Goal: Task Accomplishment & Management: Complete application form

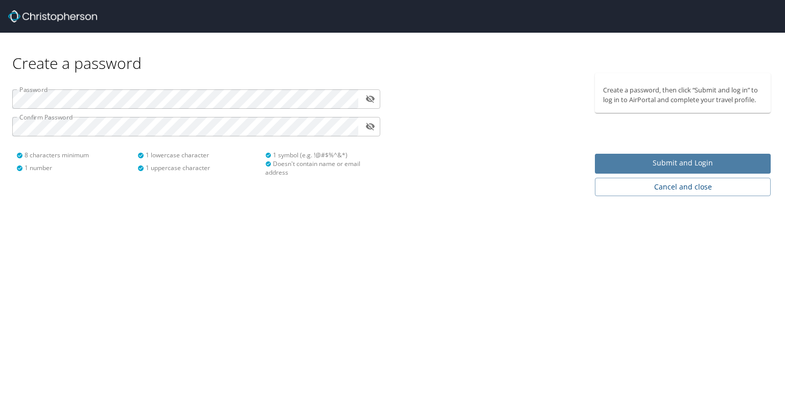
click at [648, 162] on span "Submit and Login" at bounding box center [682, 163] width 159 height 13
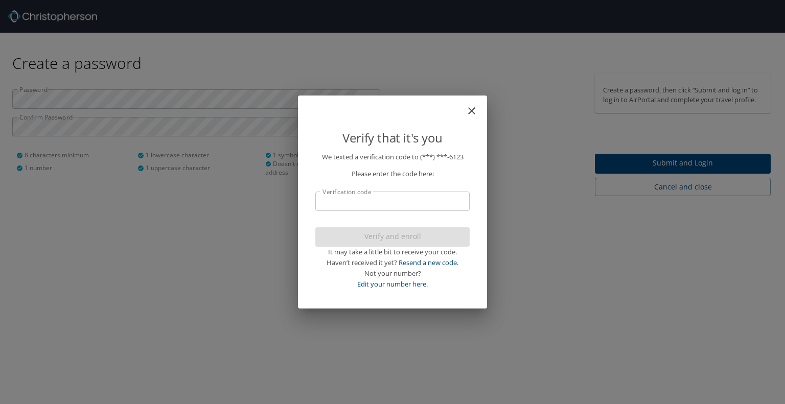
click at [441, 200] on input "Verification code" at bounding box center [392, 201] width 154 height 19
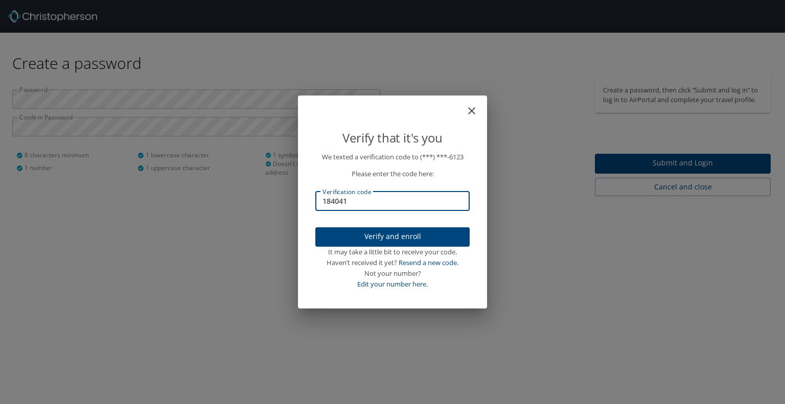
type input "184041"
click at [423, 239] on span "Verify and enroll" at bounding box center [392, 236] width 138 height 13
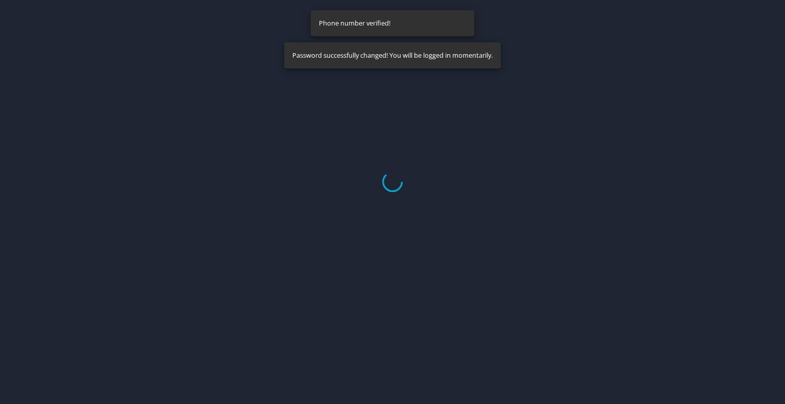
select select "US"
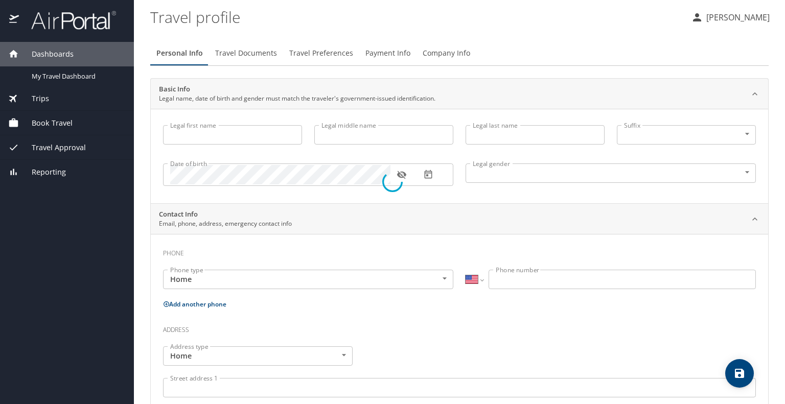
type input "[PERSON_NAME]"
type input "[DEMOGRAPHIC_DATA]"
select select "US"
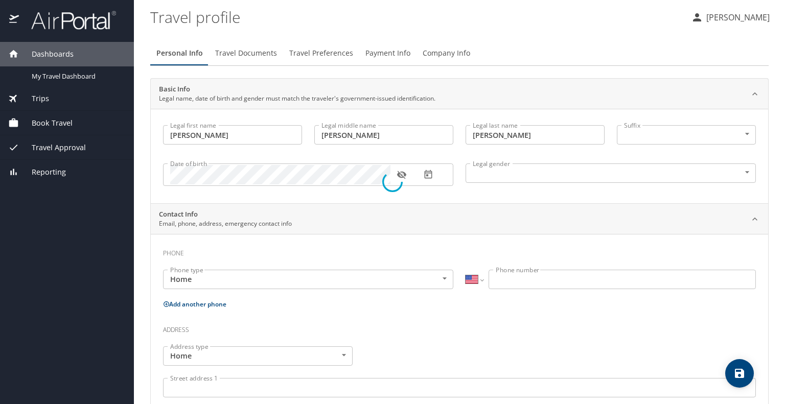
select select "US"
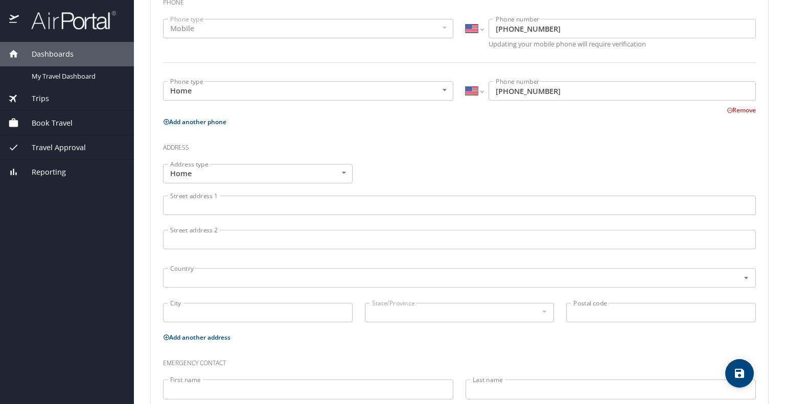
scroll to position [255, 0]
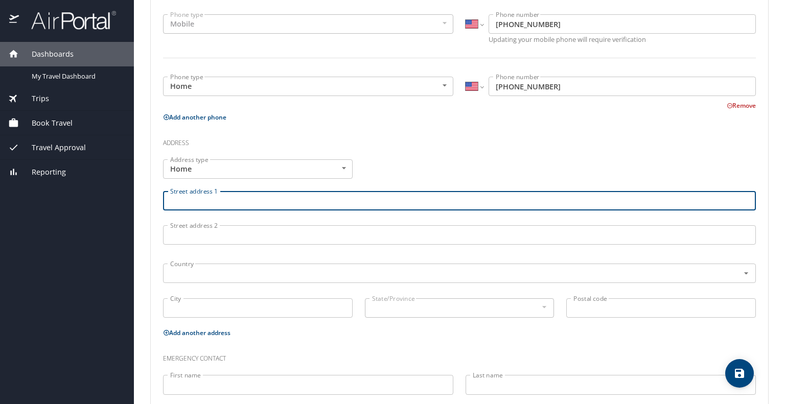
click at [382, 202] on input "Street address 1" at bounding box center [459, 200] width 593 height 19
type input "[STREET_ADDRESS]"
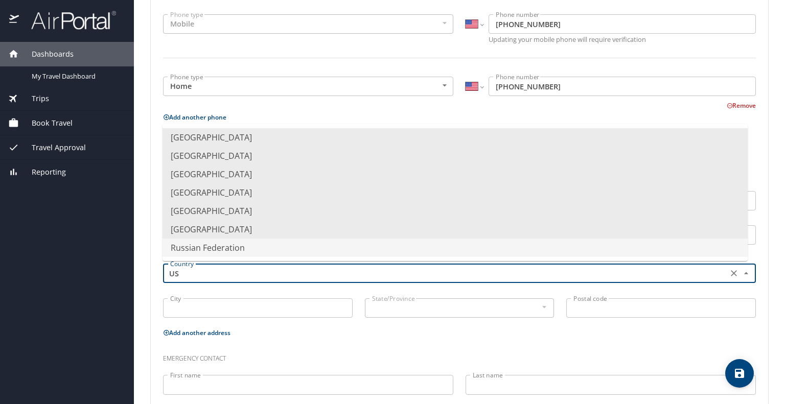
click at [270, 273] on input "US" at bounding box center [444, 273] width 556 height 13
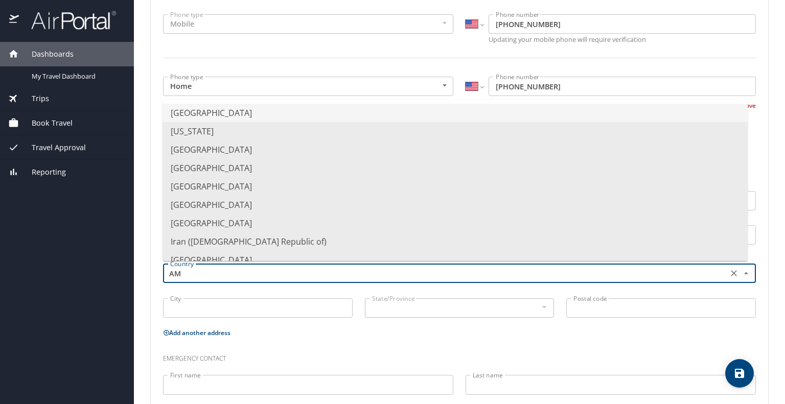
type input "A"
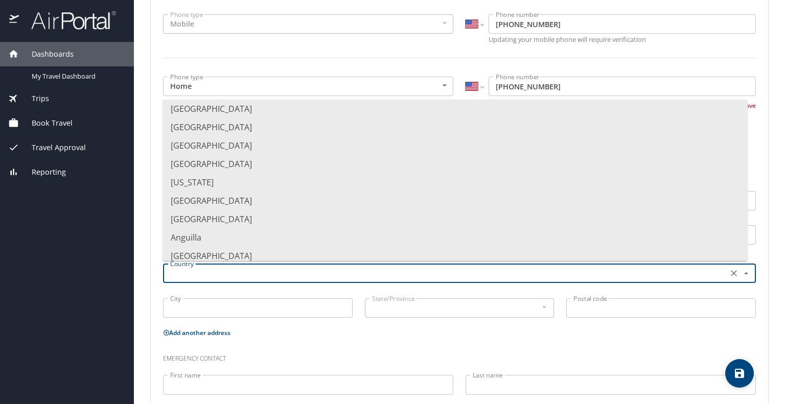
scroll to position [0, 0]
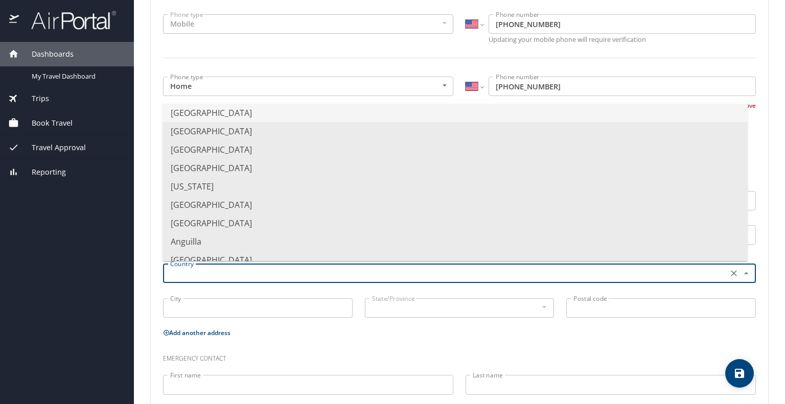
click at [329, 111] on li "[GEOGRAPHIC_DATA]" at bounding box center [454, 113] width 585 height 18
type input "[GEOGRAPHIC_DATA]"
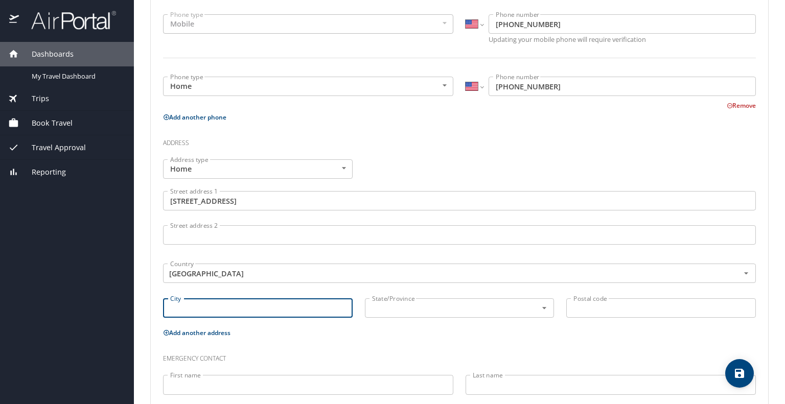
click at [262, 307] on input "City" at bounding box center [257, 307] width 189 height 19
type input "[PERSON_NAME]"
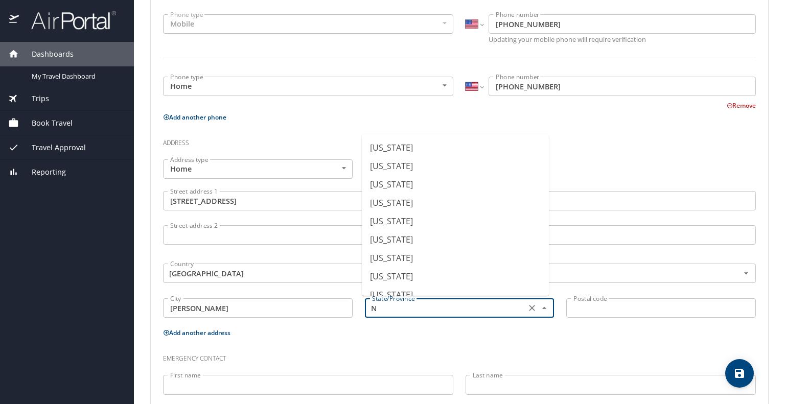
scroll to position [274, 0]
click at [477, 258] on li "[US_STATE]" at bounding box center [455, 259] width 187 height 18
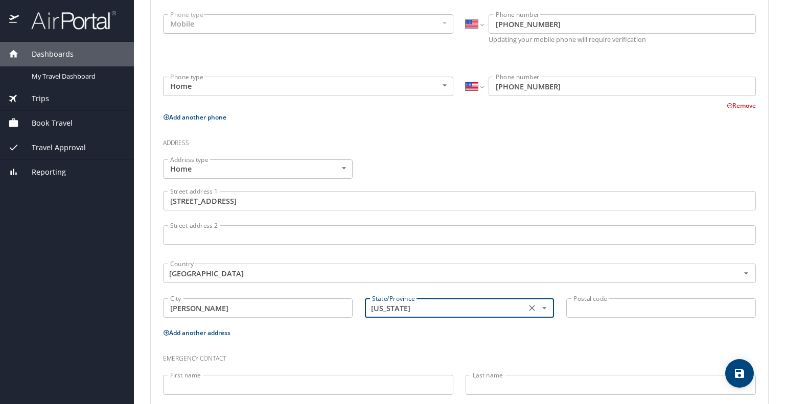
type input "[US_STATE]"
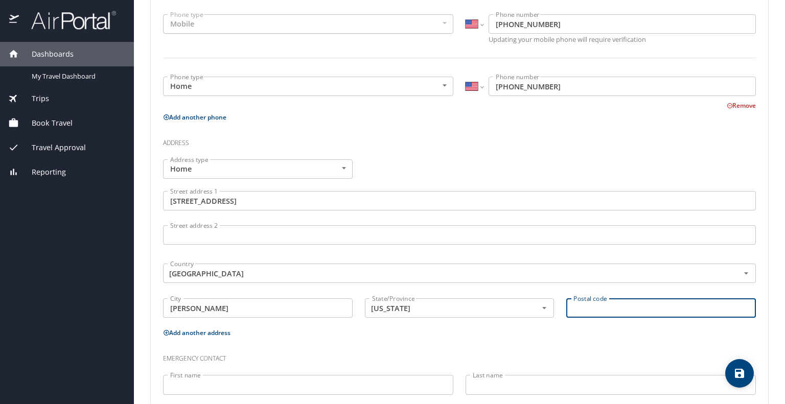
click at [575, 307] on input "Postal code" at bounding box center [660, 307] width 189 height 19
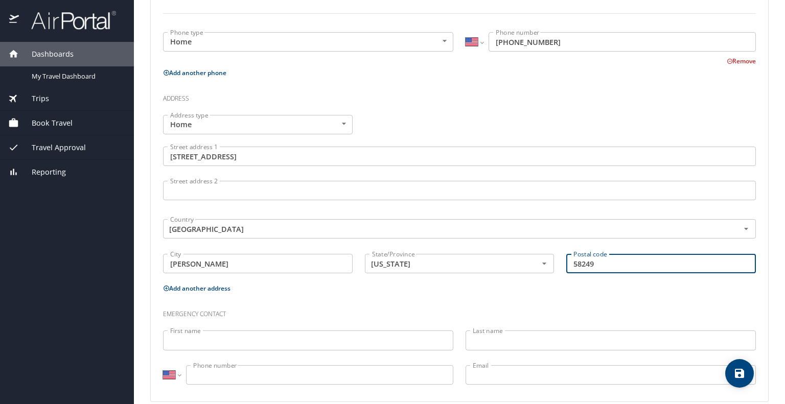
scroll to position [313, 0]
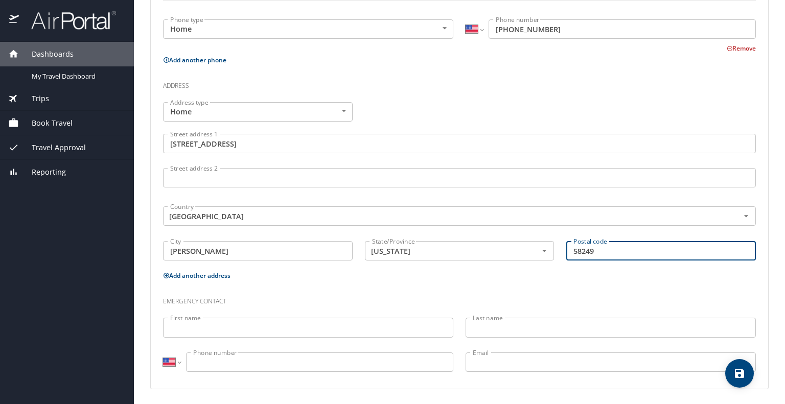
type input "58249"
click at [393, 325] on input "First name" at bounding box center [308, 327] width 290 height 19
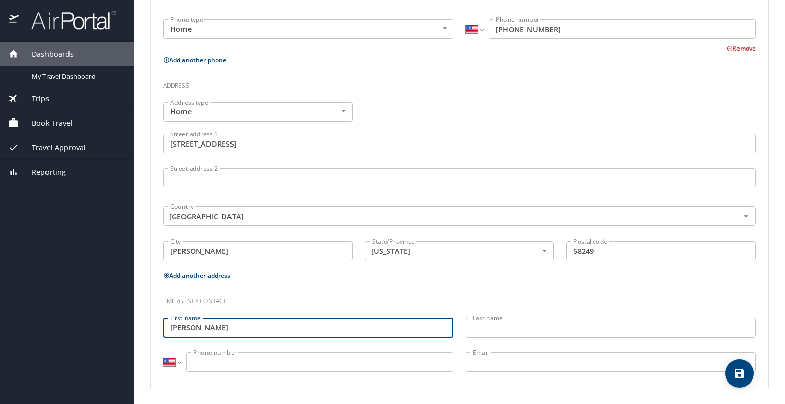
type input "[PERSON_NAME]"
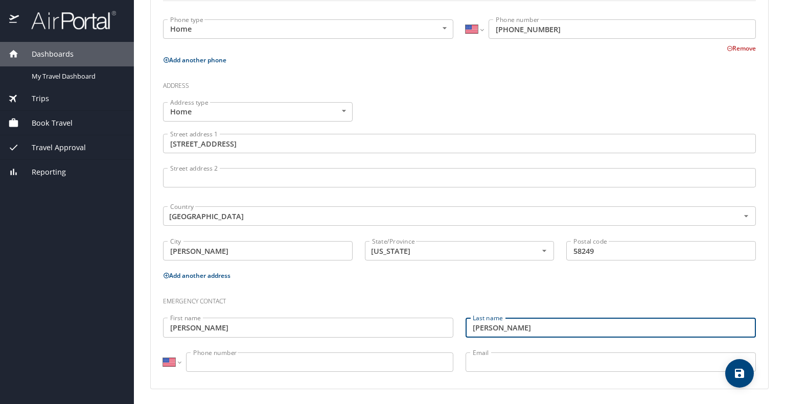
type input "[PERSON_NAME]"
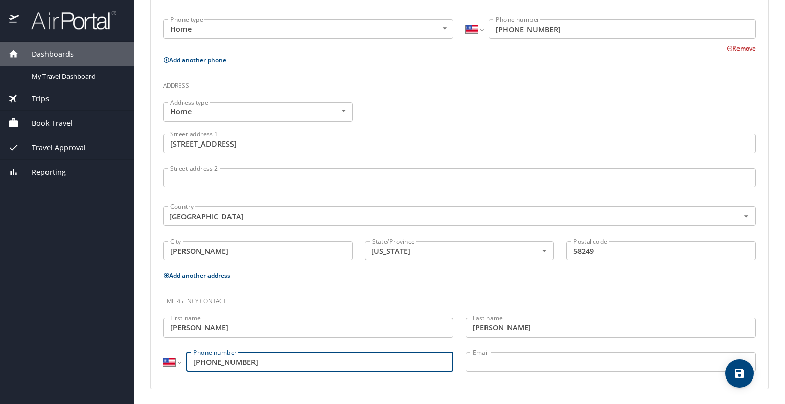
type input "[PHONE_NUMBER]"
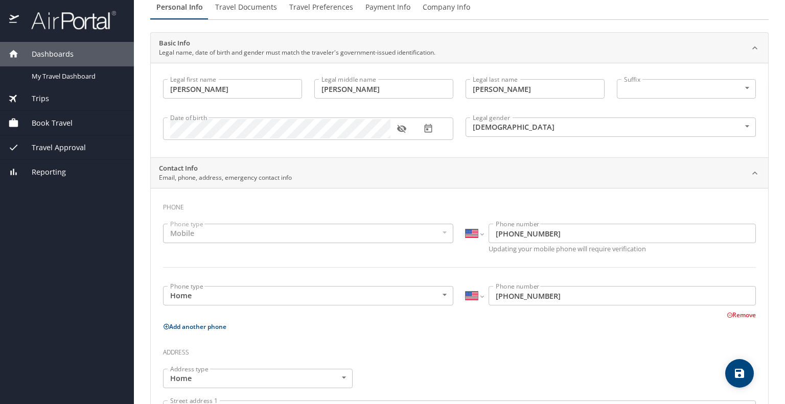
scroll to position [0, 0]
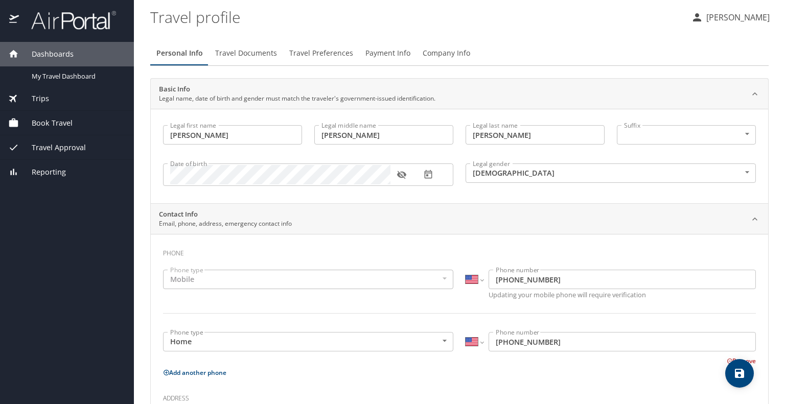
type input "[EMAIL_ADDRESS][DOMAIN_NAME]"
click at [739, 369] on icon "save" at bounding box center [738, 373] width 9 height 9
select select "US"
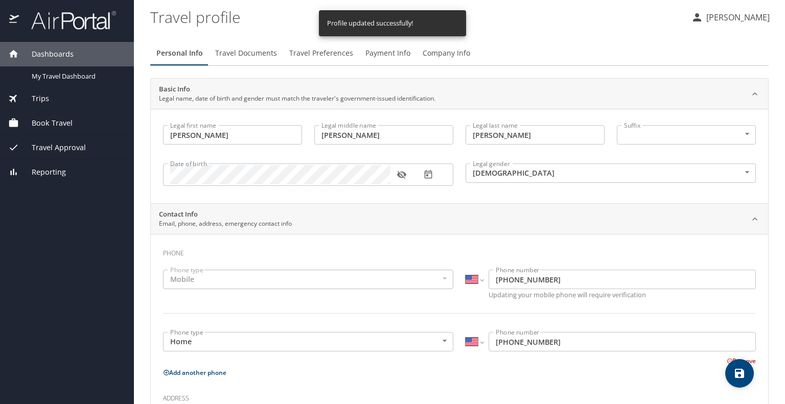
select select "US"
click at [269, 51] on span "Travel Documents" at bounding box center [246, 53] width 62 height 13
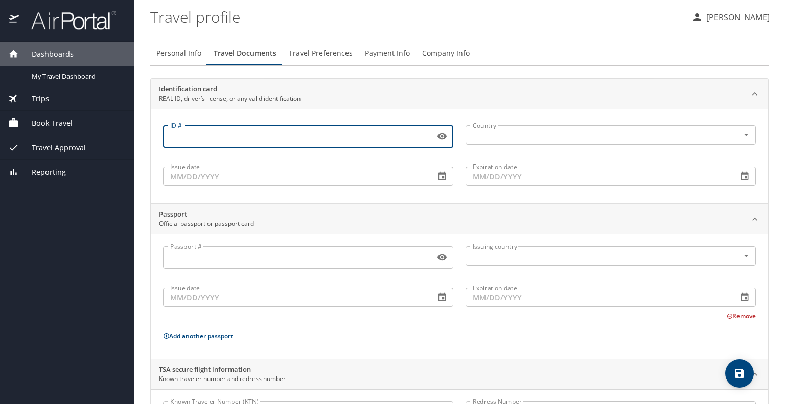
click at [194, 138] on input "ID #" at bounding box center [297, 136] width 268 height 19
type input "NOW-67-9196"
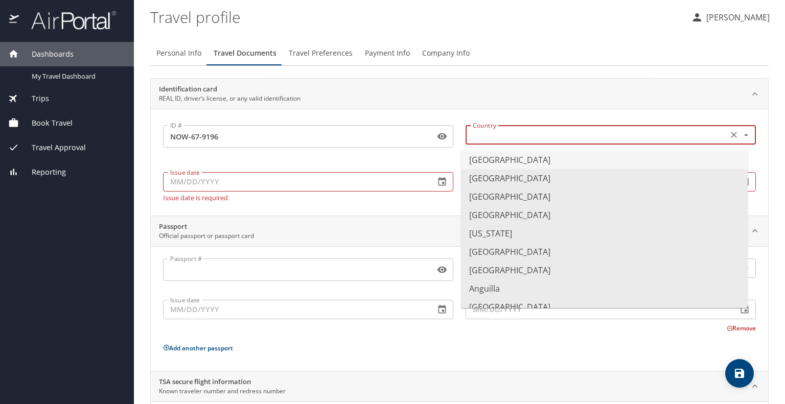
click at [507, 136] on input "text" at bounding box center [595, 134] width 254 height 13
click at [492, 157] on li "[GEOGRAPHIC_DATA]" at bounding box center [604, 160] width 287 height 18
type input "[GEOGRAPHIC_DATA]"
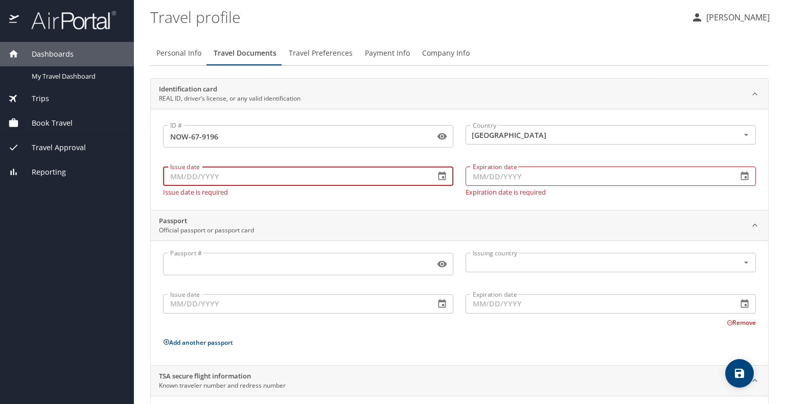
click at [389, 176] on input "Issue date" at bounding box center [295, 176] width 264 height 19
type input "[DATE]"
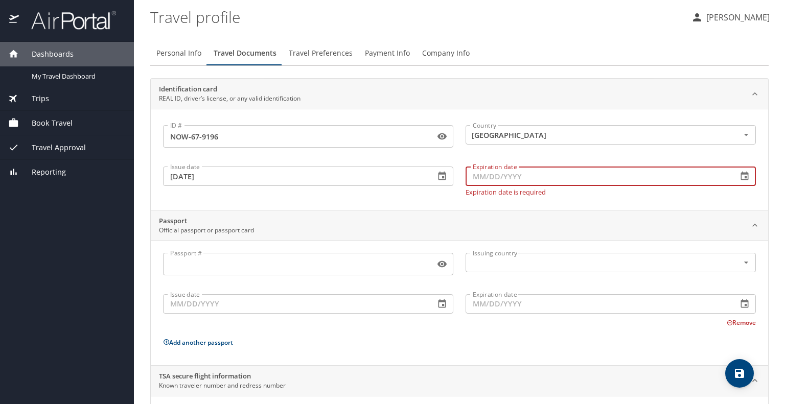
click at [531, 174] on input "Expiration date" at bounding box center [597, 176] width 264 height 19
type input "[DATE]"
click at [386, 260] on input "Passport #" at bounding box center [297, 263] width 268 height 19
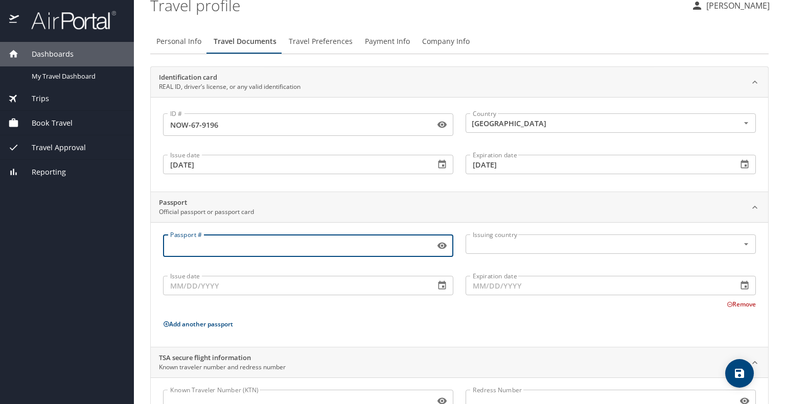
scroll to position [10, 0]
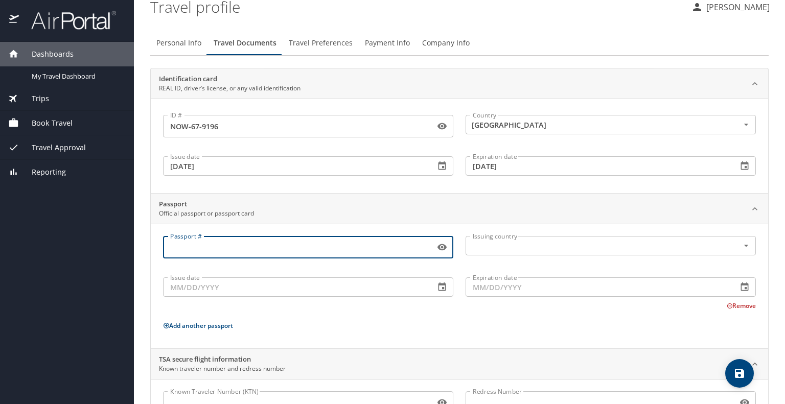
click at [368, 250] on input "Passport #" at bounding box center [297, 247] width 268 height 19
type input "A74427809"
click at [496, 243] on input "text" at bounding box center [595, 245] width 254 height 13
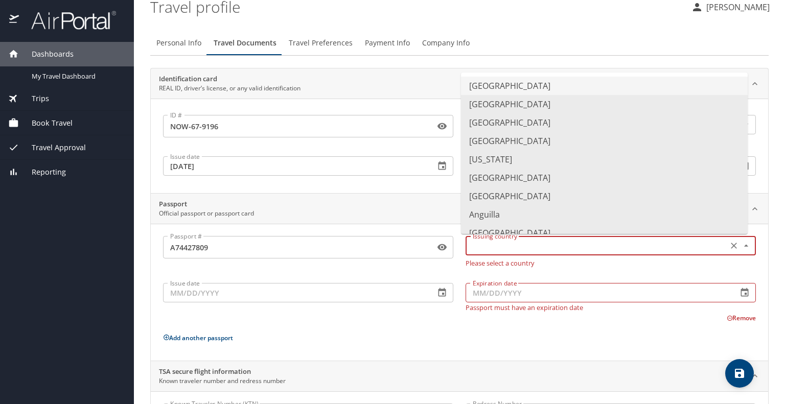
click at [498, 88] on li "[GEOGRAPHIC_DATA]" at bounding box center [604, 86] width 287 height 18
type input "[GEOGRAPHIC_DATA]"
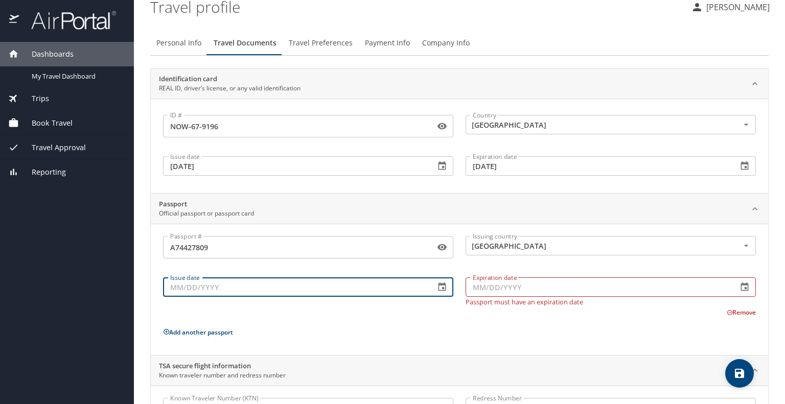
click at [337, 289] on input "Issue date" at bounding box center [295, 286] width 264 height 19
type input "[DATE]"
click at [504, 287] on input "Expiration date" at bounding box center [597, 286] width 264 height 19
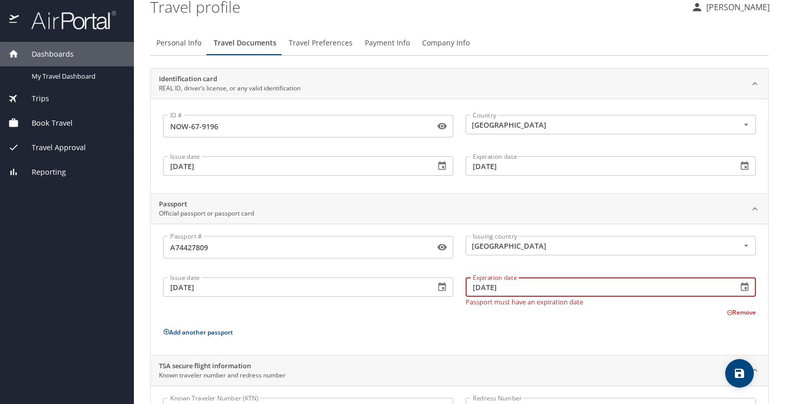
type input "[DATE]"
click at [344, 326] on p "Add another passport" at bounding box center [459, 332] width 593 height 13
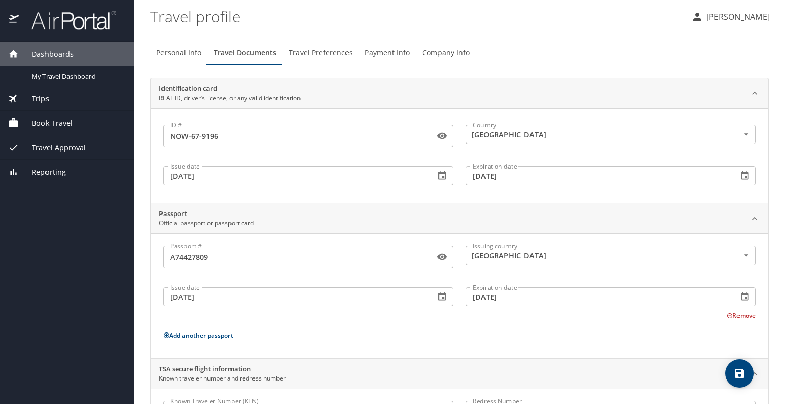
scroll to position [0, 0]
click at [733, 369] on icon "save" at bounding box center [739, 373] width 12 height 12
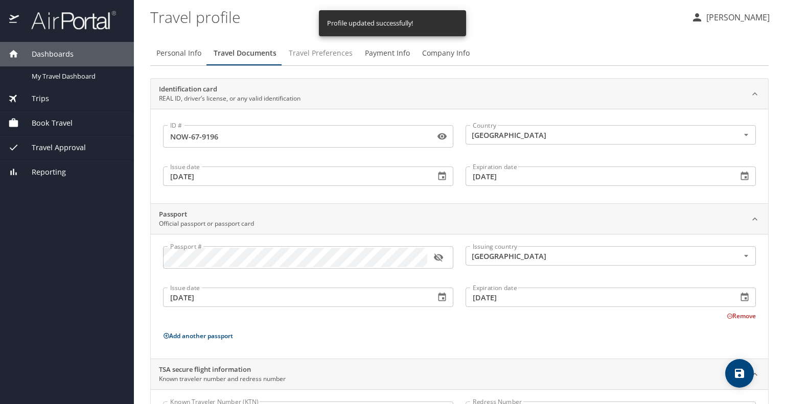
click at [323, 53] on span "Travel Preferences" at bounding box center [321, 53] width 64 height 13
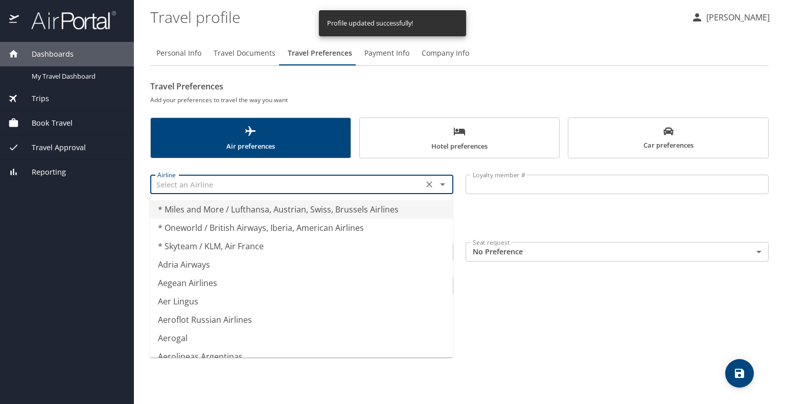
click at [274, 188] on input "text" at bounding box center [286, 184] width 267 height 13
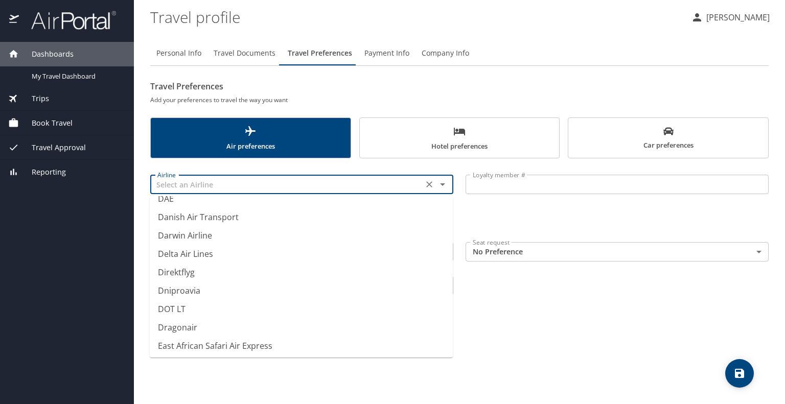
scroll to position [3014, 0]
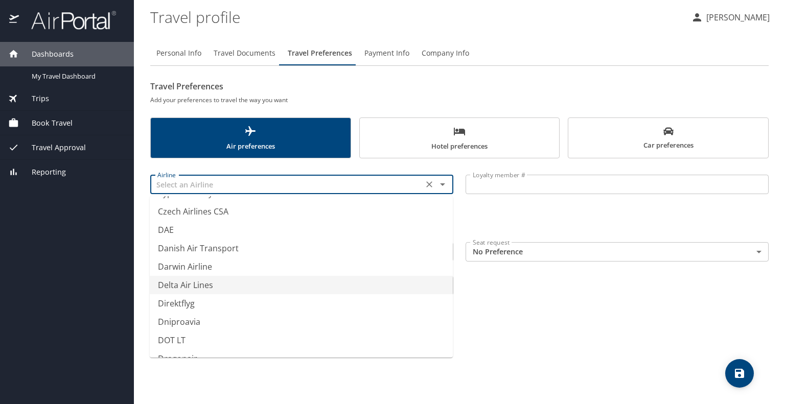
click at [223, 288] on li "Delta Air Lines" at bounding box center [301, 285] width 303 height 18
type input "Delta Air Lines"
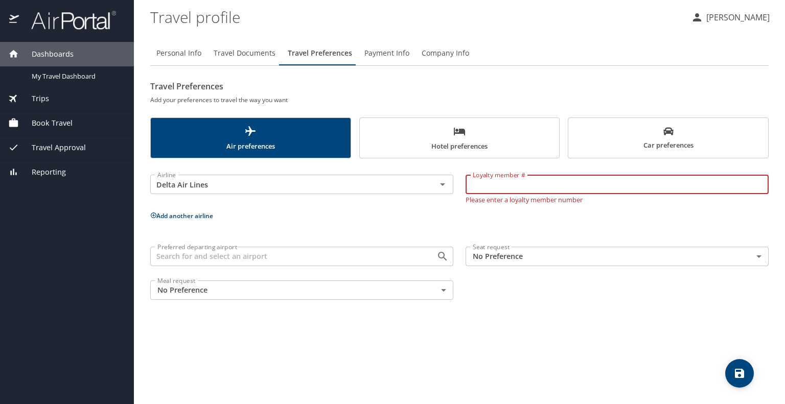
click at [521, 183] on input "Loyalty member #" at bounding box center [616, 184] width 303 height 19
paste input "9221130439"
type input "9221130439gf"
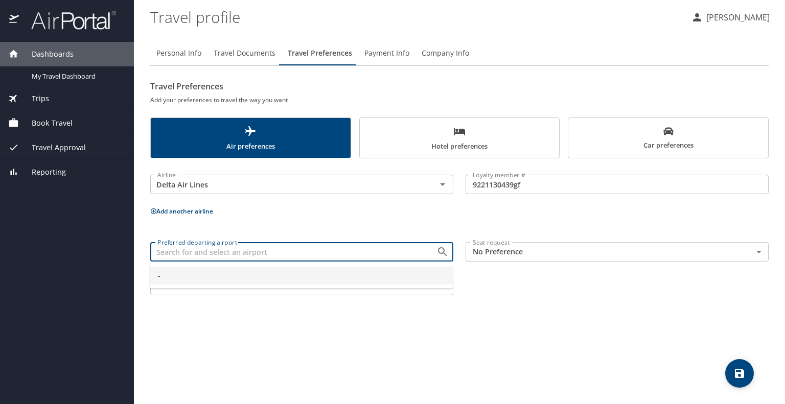
click at [406, 257] on input "Preferred departing airport" at bounding box center [286, 251] width 267 height 13
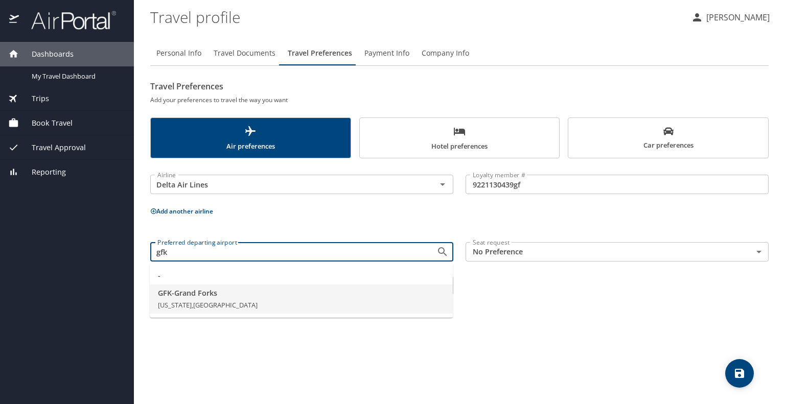
click at [243, 300] on span "[US_STATE], [GEOGRAPHIC_DATA]" at bounding box center [208, 304] width 100 height 9
type input "GFK - Grand Forks"
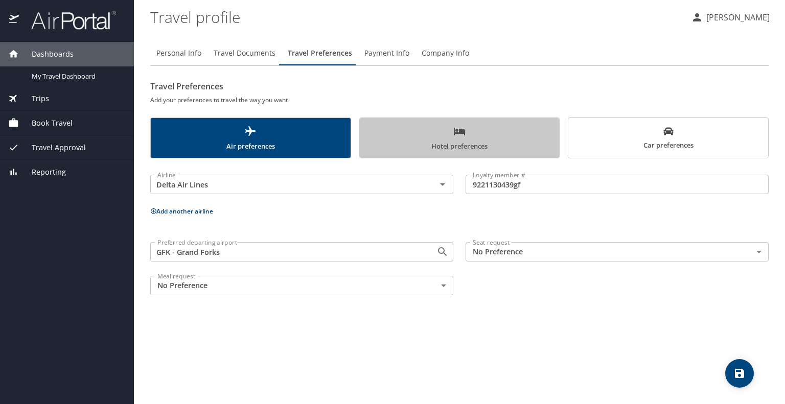
click at [464, 137] on icon "scrollable force tabs example" at bounding box center [459, 131] width 12 height 12
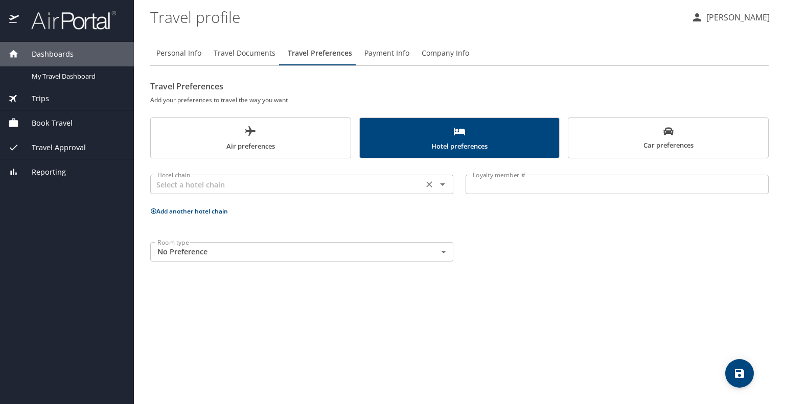
click at [402, 185] on input "text" at bounding box center [286, 184] width 267 height 13
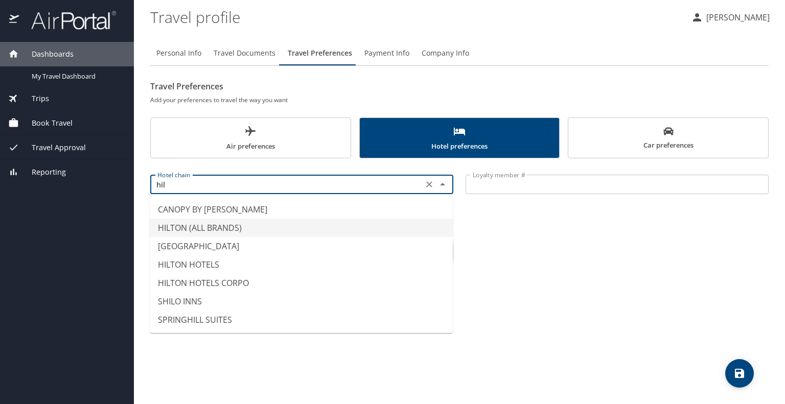
click at [289, 231] on li "HILTON (ALL BRANDS)" at bounding box center [301, 228] width 303 height 18
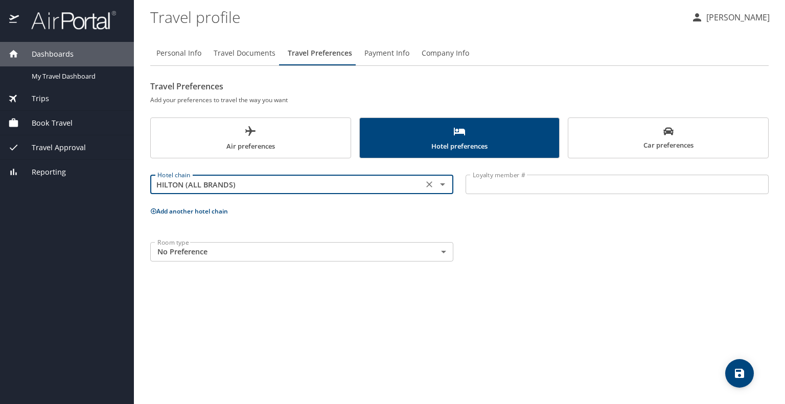
type input "HILTON (ALL BRANDS)"
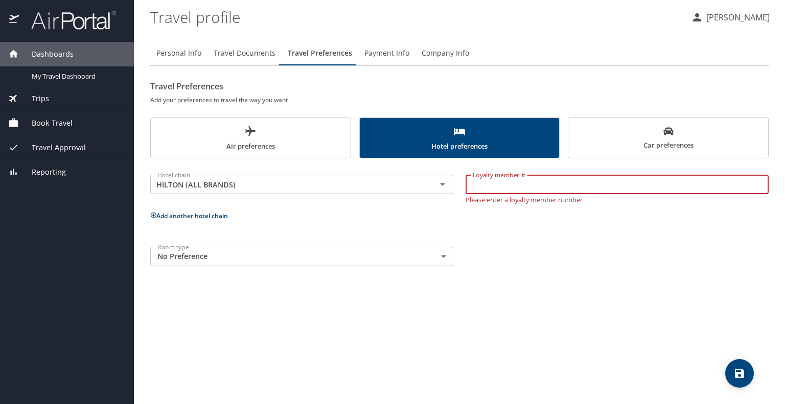
click at [483, 186] on input "Loyalty member #" at bounding box center [616, 184] width 303 height 19
paste input "1826111401"
type input "1826111401"
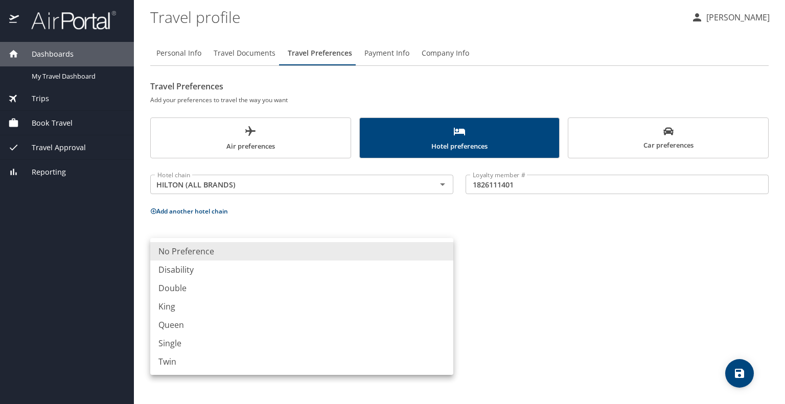
click at [444, 254] on body "Dashboards My Travel Dashboard Trips Current / Future Trips Past Trips Trips Mi…" at bounding box center [392, 202] width 785 height 404
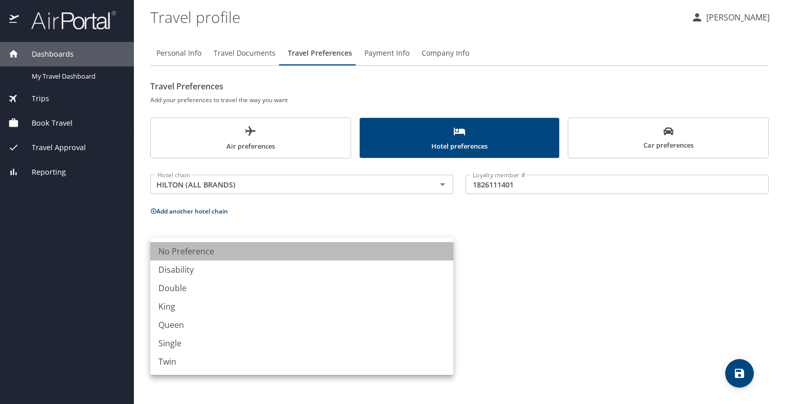
click at [444, 254] on li "No Preference" at bounding box center [301, 251] width 303 height 18
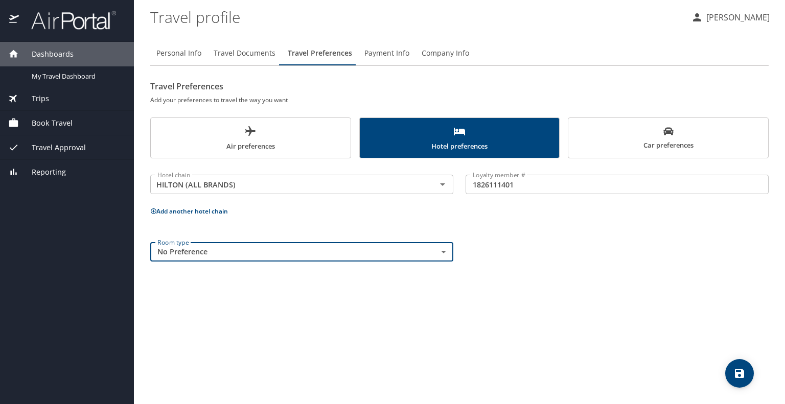
click at [489, 244] on div "Room type No Preference NotApplicable Room type" at bounding box center [459, 252] width 630 height 32
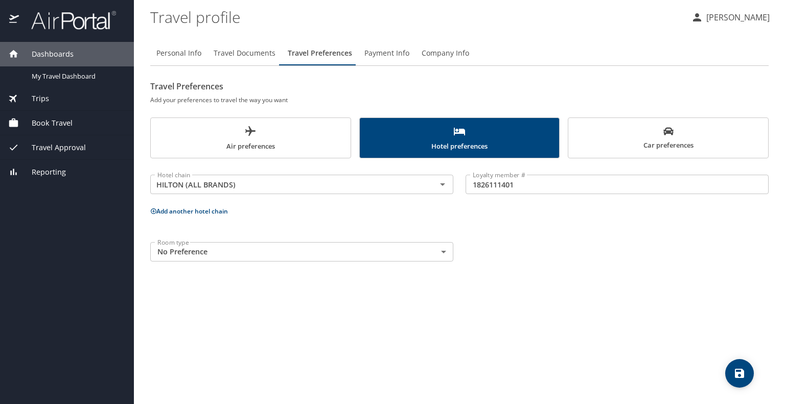
click at [735, 369] on icon "save" at bounding box center [738, 373] width 9 height 9
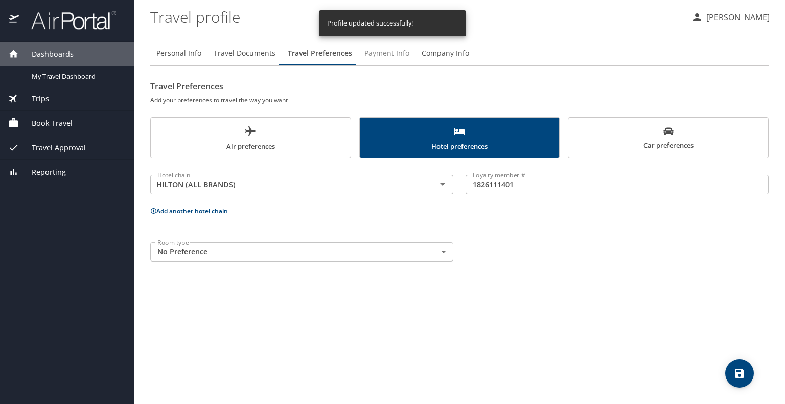
click at [378, 51] on span "Payment Info" at bounding box center [386, 53] width 45 height 13
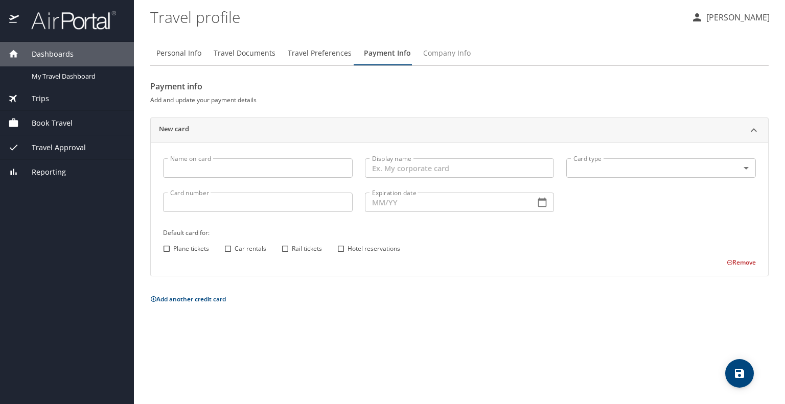
click at [427, 55] on span "Company Info" at bounding box center [447, 53] width 48 height 13
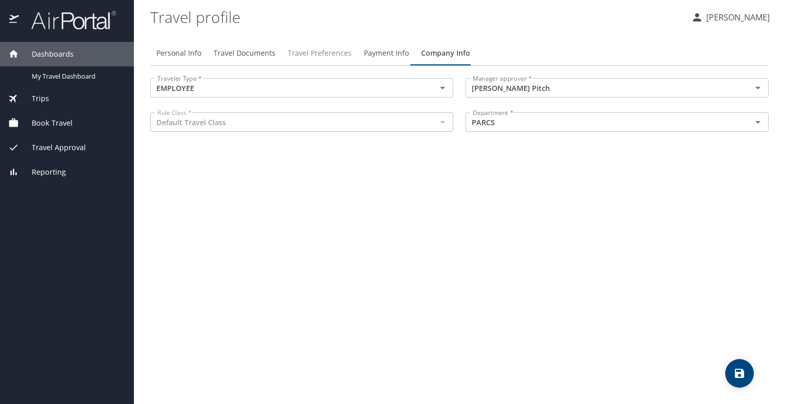
click at [308, 53] on span "Travel Preferences" at bounding box center [320, 53] width 64 height 13
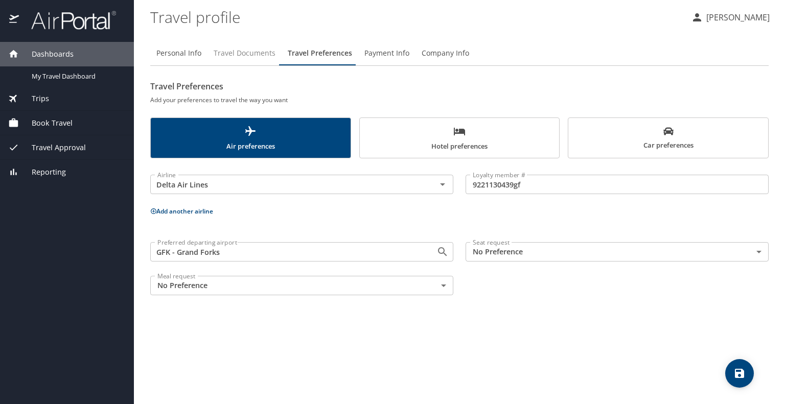
click at [246, 53] on span "Travel Documents" at bounding box center [245, 53] width 62 height 13
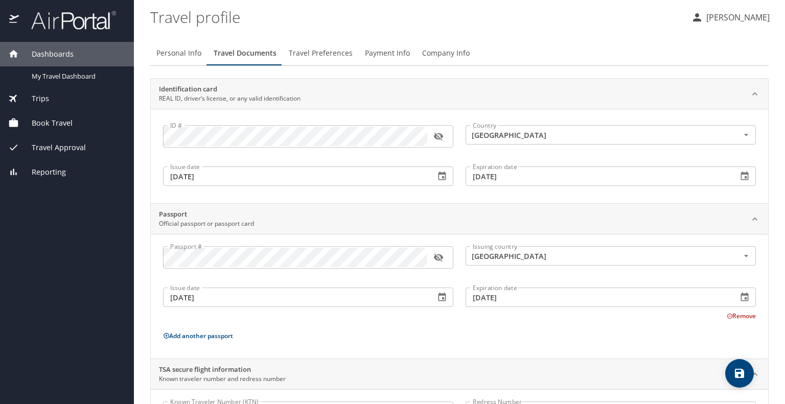
click at [62, 120] on span "Book Travel" at bounding box center [46, 122] width 54 height 11
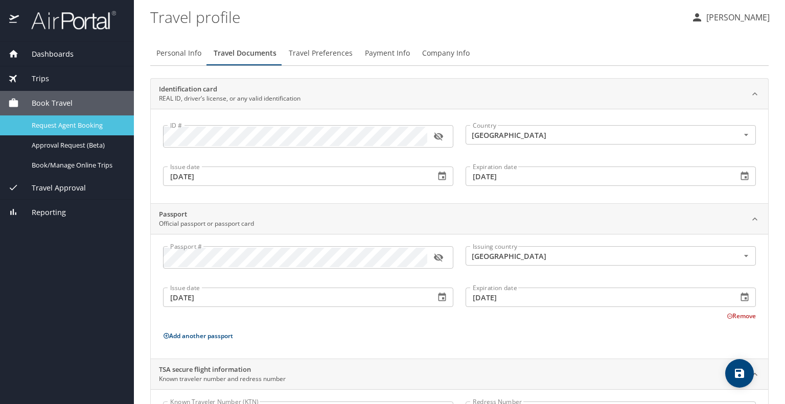
click at [60, 125] on span "Request Agent Booking" at bounding box center [77, 126] width 90 height 10
